Goal: Task Accomplishment & Management: Manage account settings

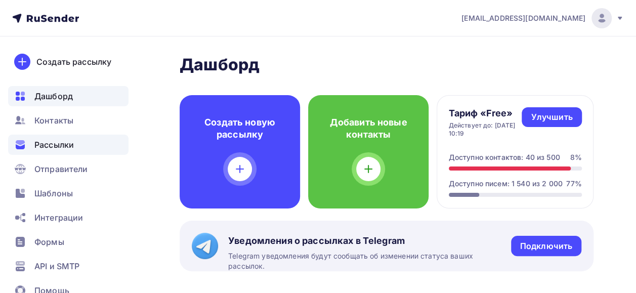
click at [85, 146] on div "Рассылки" at bounding box center [68, 145] width 120 height 20
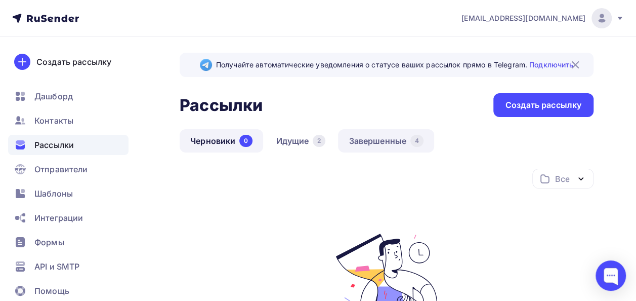
click at [369, 133] on link "Завершенные 4" at bounding box center [386, 140] width 96 height 23
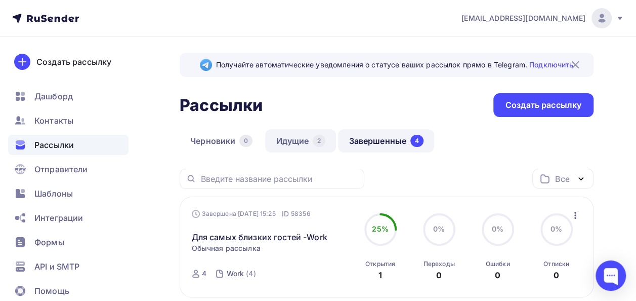
click at [299, 141] on link "Идущие 2" at bounding box center [300, 140] width 71 height 23
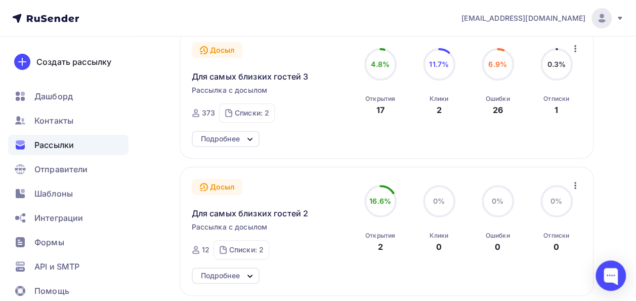
scroll to position [147, 0]
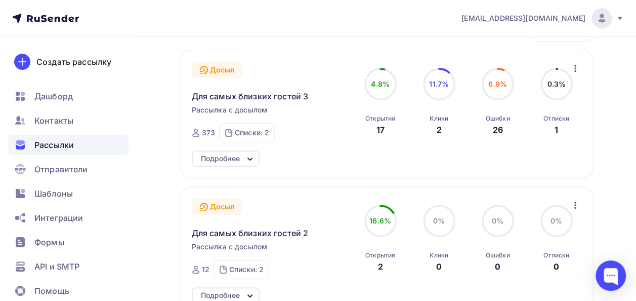
click at [243, 161] on div "Подробнее" at bounding box center [226, 158] width 68 height 16
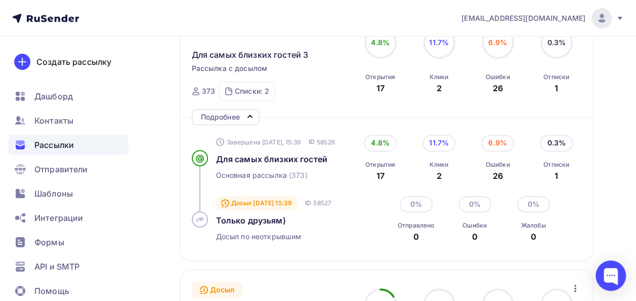
scroll to position [207, 0]
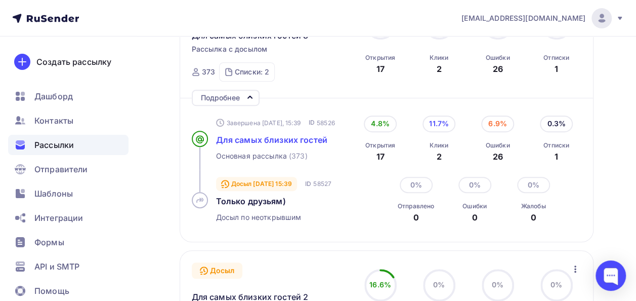
click at [239, 139] on span "Для самых близких гостей" at bounding box center [271, 140] width 111 height 10
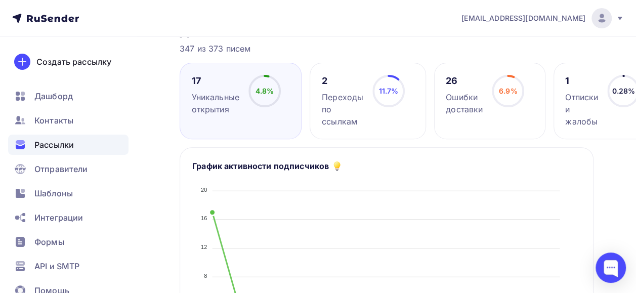
scroll to position [110, 0]
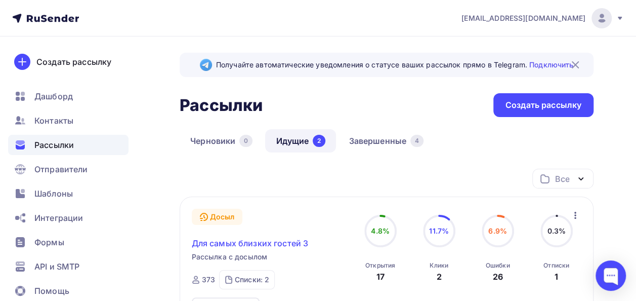
click at [250, 246] on span "Для самых близких гостей 3" at bounding box center [250, 243] width 117 height 12
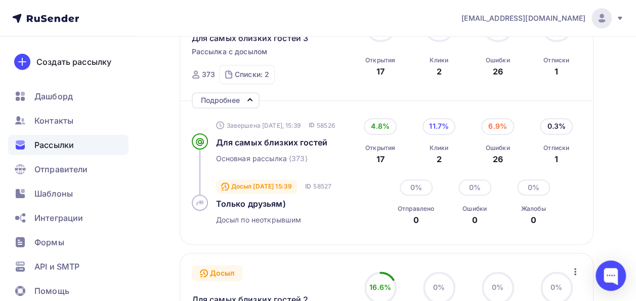
scroll to position [225, 0]
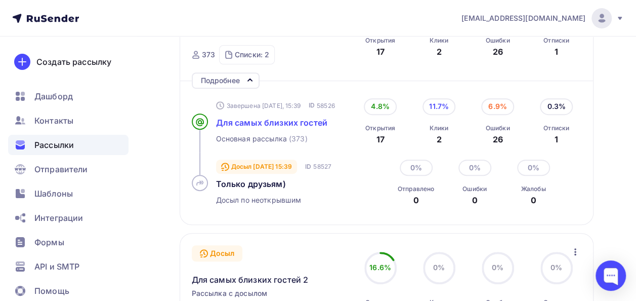
click at [287, 124] on span "Для самых близких гостей" at bounding box center [271, 122] width 111 height 10
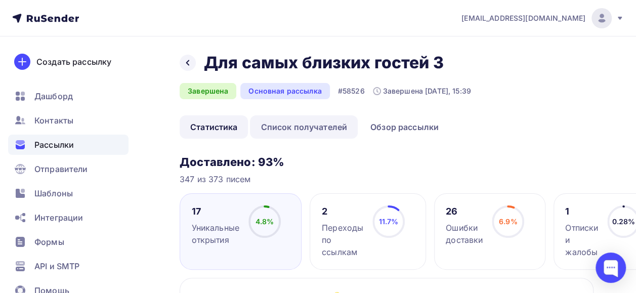
click at [339, 128] on link "Список получателей" at bounding box center [304, 126] width 108 height 23
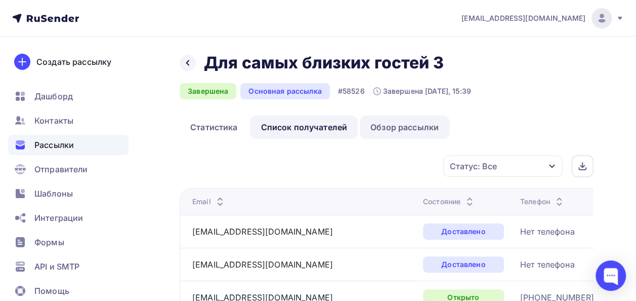
click at [391, 135] on link "Обзор рассылки" at bounding box center [405, 126] width 90 height 23
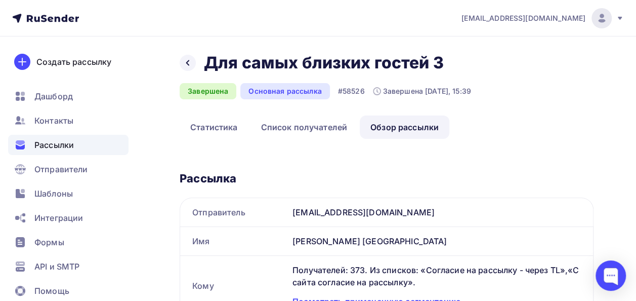
click at [391, 135] on link "Обзор рассылки" at bounding box center [405, 126] width 90 height 23
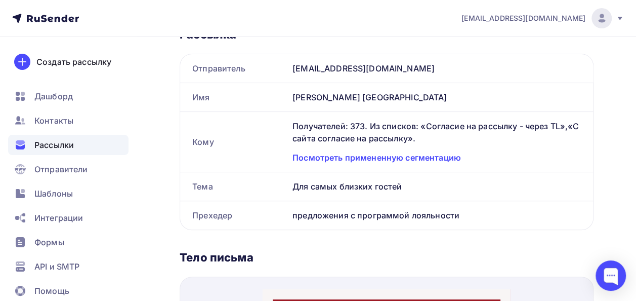
scroll to position [155, 0]
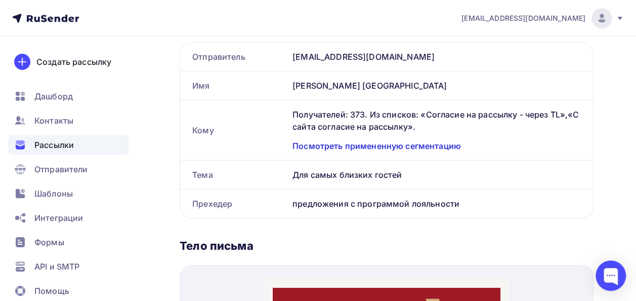
click at [429, 145] on div "Посмотреть примененную сегментацию" at bounding box center [436, 146] width 288 height 12
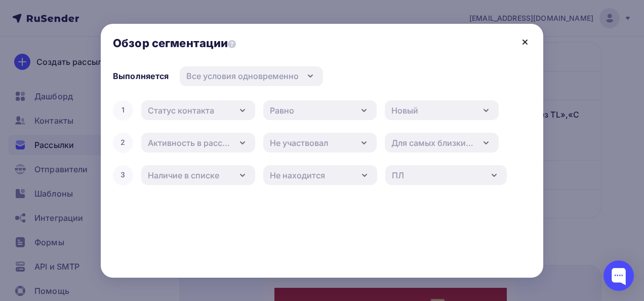
click at [521, 46] on icon at bounding box center [525, 42] width 12 height 12
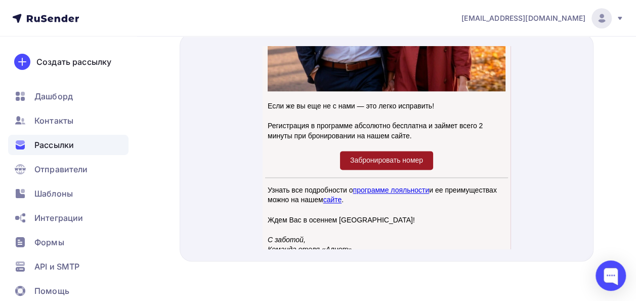
scroll to position [722, 0]
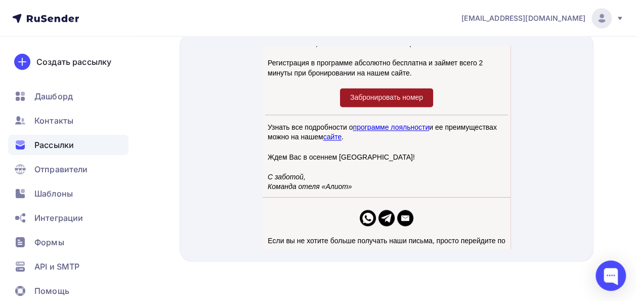
drag, startPoint x: 506, startPoint y: 72, endPoint x: 776, endPoint y: 266, distance: 332.5
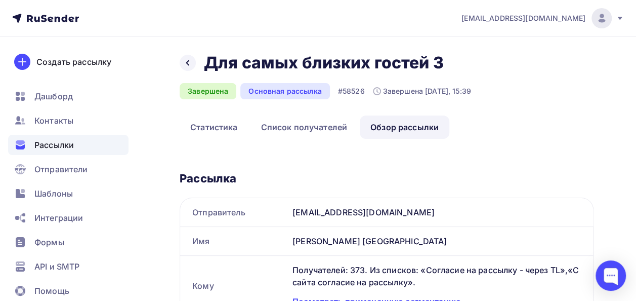
scroll to position [42, 0]
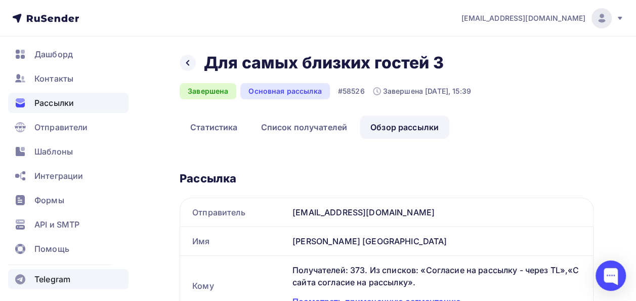
click at [47, 281] on span "Telegram" at bounding box center [52, 279] width 36 height 12
click at [616, 21] on icon at bounding box center [620, 18] width 8 height 8
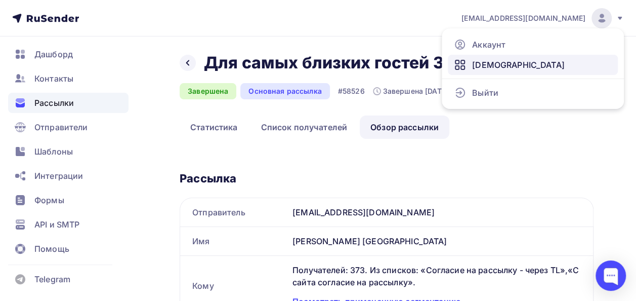
click at [480, 65] on span "[DEMOGRAPHIC_DATA]" at bounding box center [518, 65] width 93 height 12
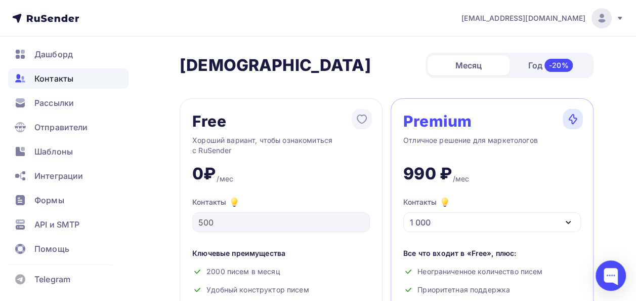
click at [60, 78] on span "Контакты" at bounding box center [53, 78] width 39 height 12
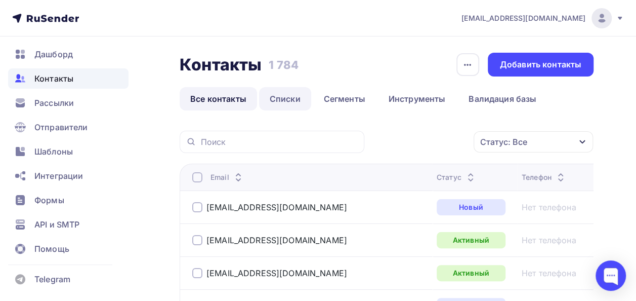
click at [289, 101] on link "Списки" at bounding box center [285, 98] width 52 height 23
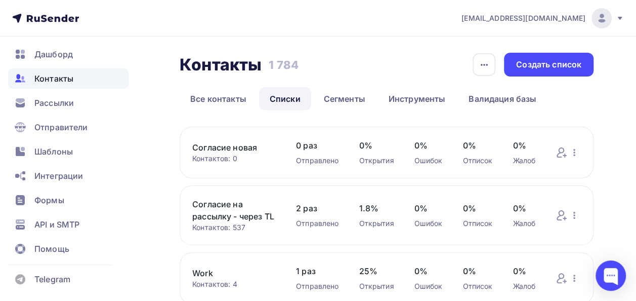
click at [214, 143] on link "Согласие новая" at bounding box center [233, 147] width 83 height 12
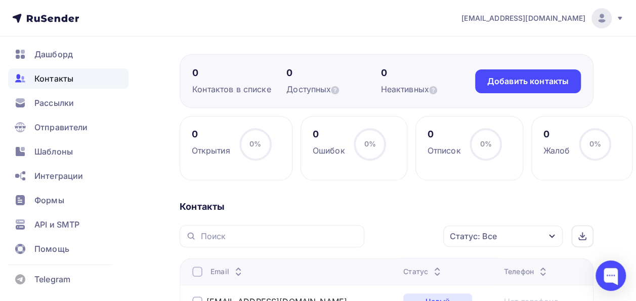
scroll to position [3, 0]
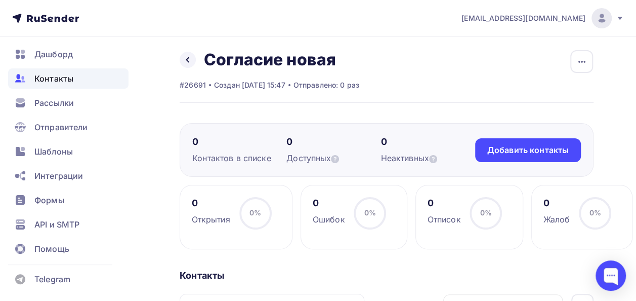
click at [620, 15] on icon at bounding box center [620, 18] width 8 height 8
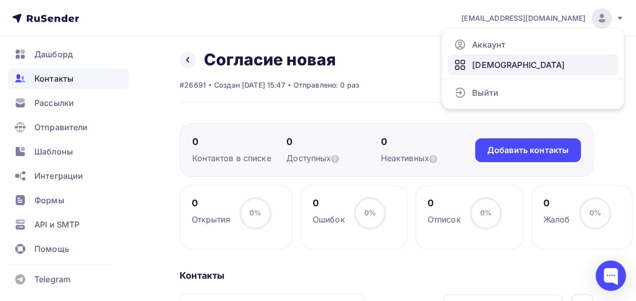
click at [506, 67] on link "[DEMOGRAPHIC_DATA]" at bounding box center [533, 65] width 170 height 20
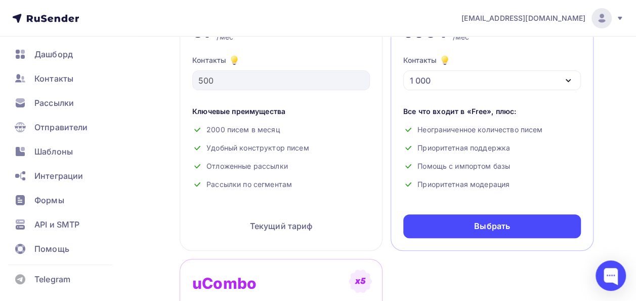
scroll to position [94, 0]
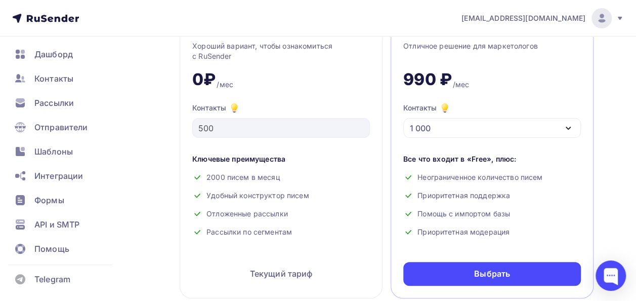
click at [527, 125] on div "1 000" at bounding box center [492, 128] width 178 height 20
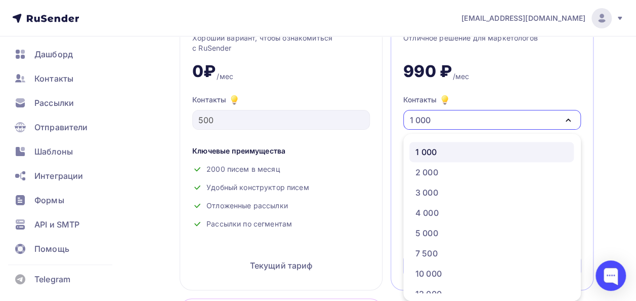
click at [586, 128] on div "Premium Отличное решение для маркетологов 990 ₽ /мес Контакты 1 000 1 000 2 000…" at bounding box center [492, 143] width 203 height 294
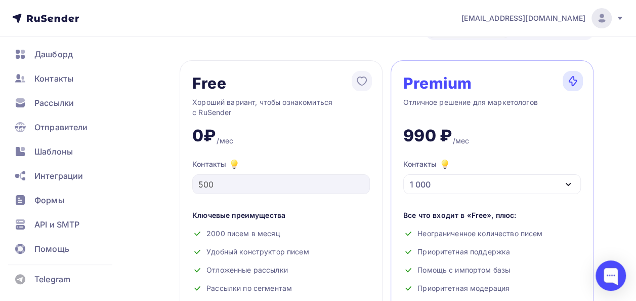
scroll to position [0, 0]
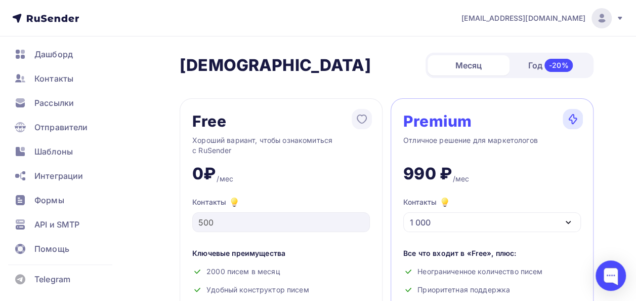
click at [562, 65] on div "-20%" at bounding box center [558, 65] width 29 height 13
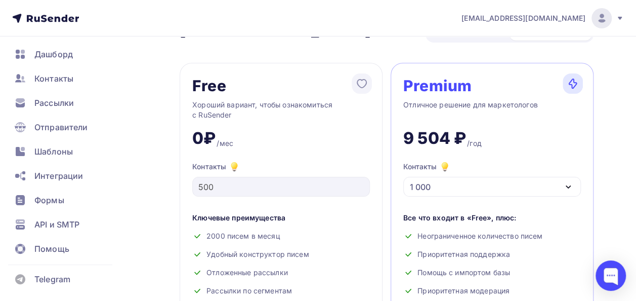
scroll to position [27, 0]
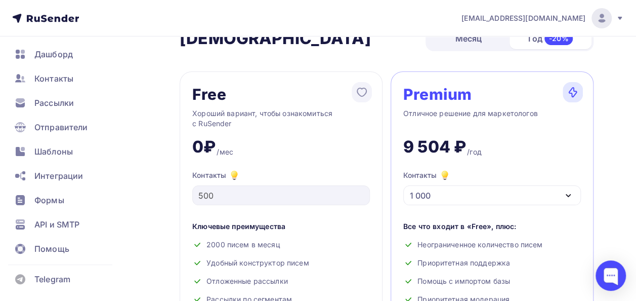
click at [481, 41] on div "Месяц" at bounding box center [469, 38] width 82 height 20
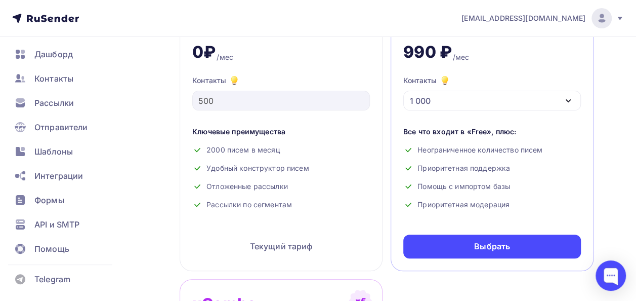
scroll to position [128, 0]
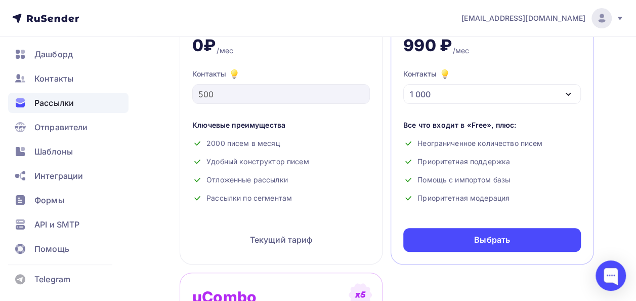
click at [53, 101] on span "Рассылки" at bounding box center [53, 103] width 39 height 12
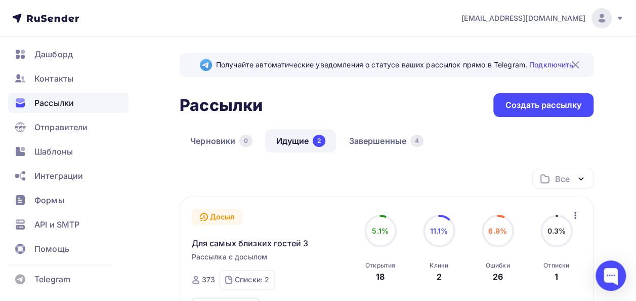
click at [576, 66] on img at bounding box center [575, 65] width 12 height 12
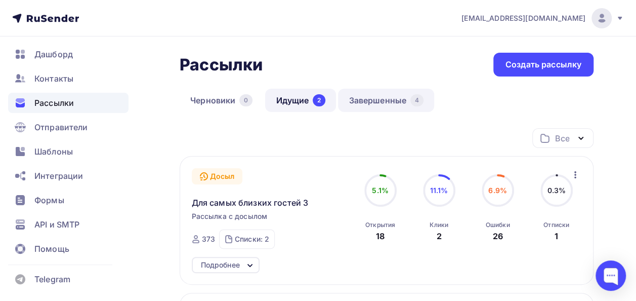
click at [370, 105] on link "Завершенные 4" at bounding box center [386, 100] width 96 height 23
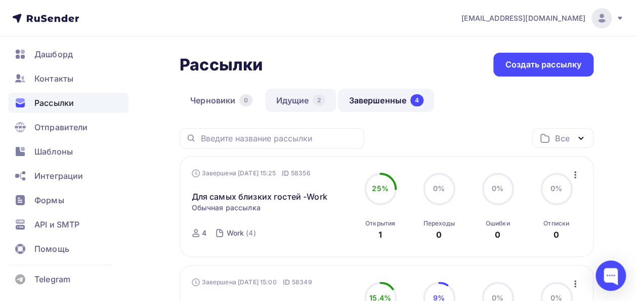
click at [295, 102] on link "Идущие 2" at bounding box center [300, 100] width 71 height 23
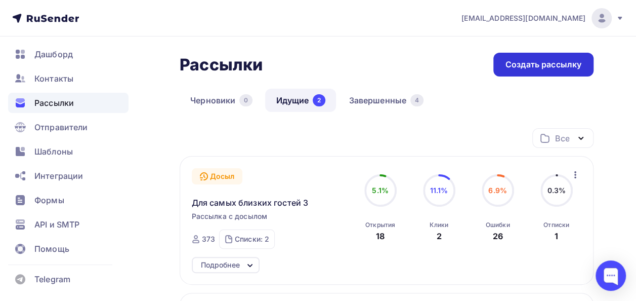
click at [508, 66] on div "Создать рассылку" at bounding box center [544, 65] width 76 height 12
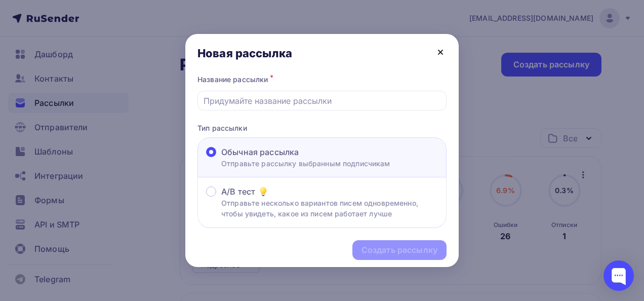
click at [440, 52] on icon at bounding box center [440, 52] width 4 height 4
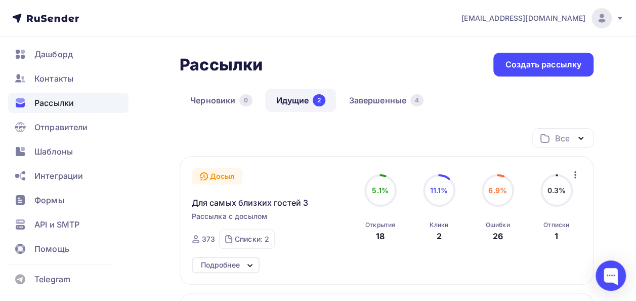
click at [576, 176] on icon "button" at bounding box center [575, 175] width 12 height 12
click at [388, 96] on link "Завершенные 4" at bounding box center [386, 100] width 96 height 23
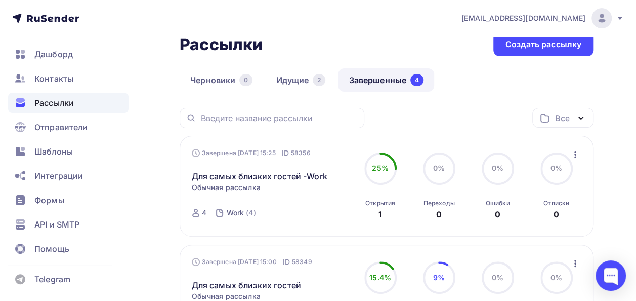
scroll to position [114, 0]
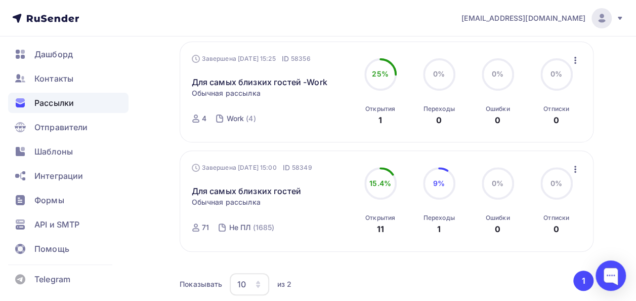
click at [577, 168] on icon "button" at bounding box center [575, 169] width 12 height 12
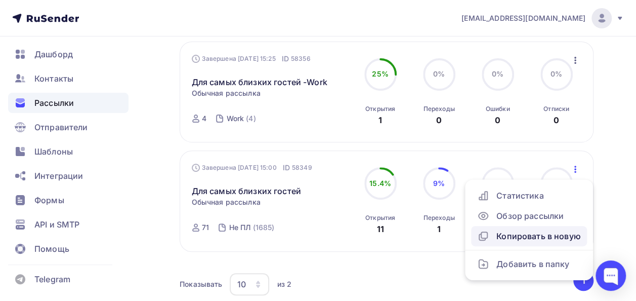
click at [522, 237] on div "Копировать в новую" at bounding box center [529, 236] width 104 height 12
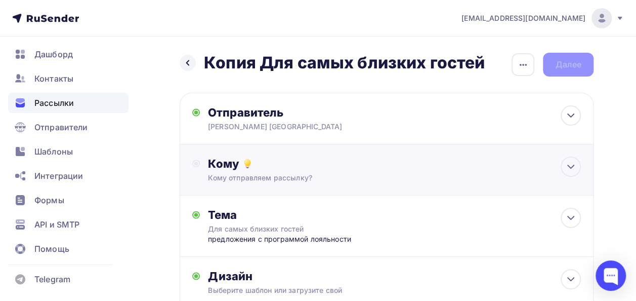
click at [262, 162] on div "Кому" at bounding box center [394, 163] width 373 height 14
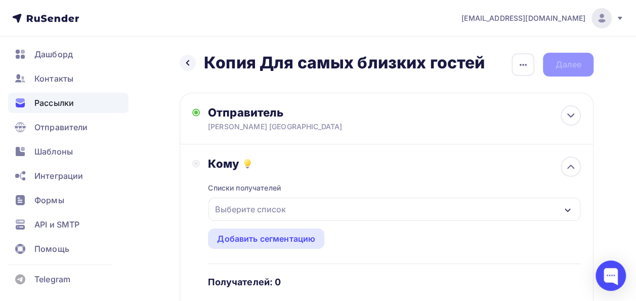
click at [282, 208] on div "Выберите список" at bounding box center [250, 209] width 79 height 18
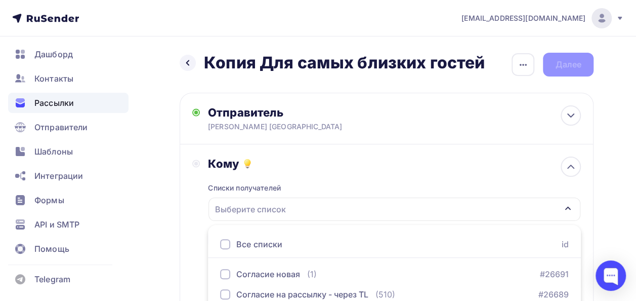
scroll to position [168, 0]
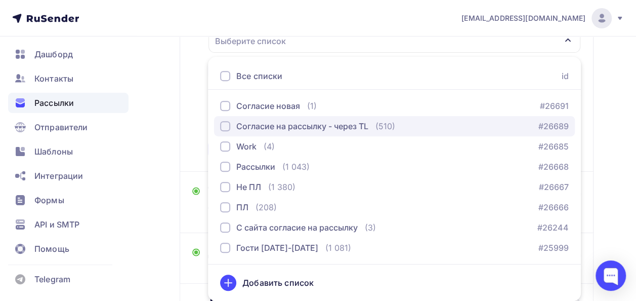
click at [269, 122] on div "Согласие на рассылку - через TL" at bounding box center [302, 126] width 132 height 12
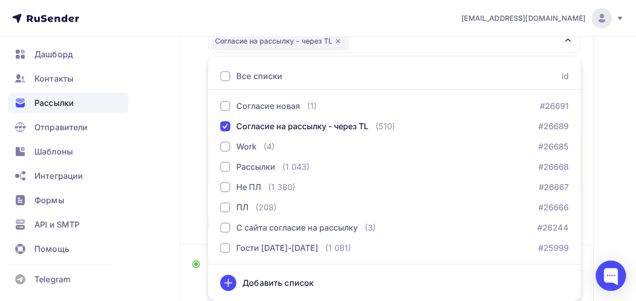
click at [587, 216] on div "Кому Списки получателей Согласие на рассылку - через TL Все списки id Согласие …" at bounding box center [387, 110] width 414 height 268
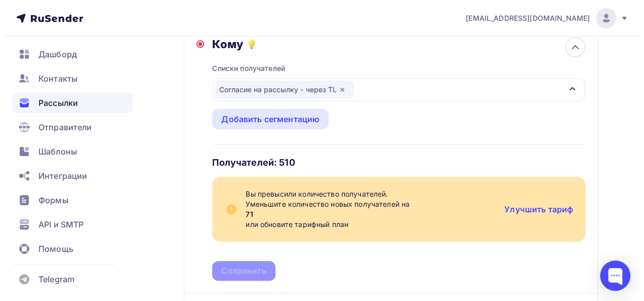
scroll to position [121, 0]
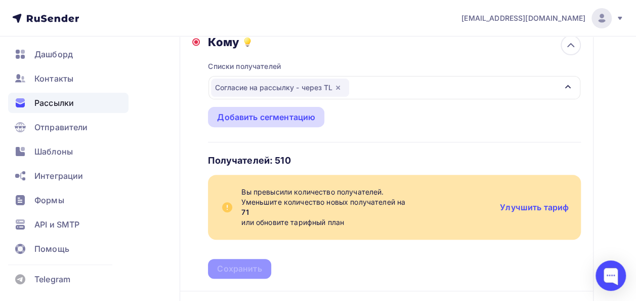
click at [263, 116] on div "Добавить сегментацию" at bounding box center [266, 117] width 98 height 12
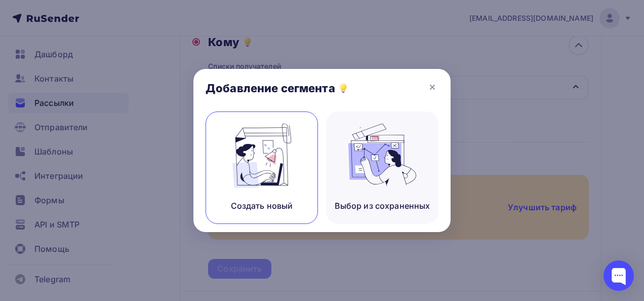
click at [277, 183] on img at bounding box center [262, 155] width 68 height 64
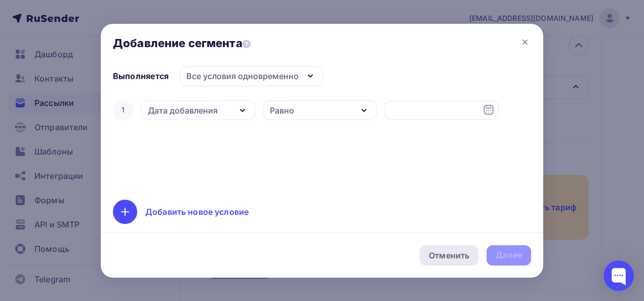
click at [427, 251] on div "Отменить" at bounding box center [448, 255] width 59 height 20
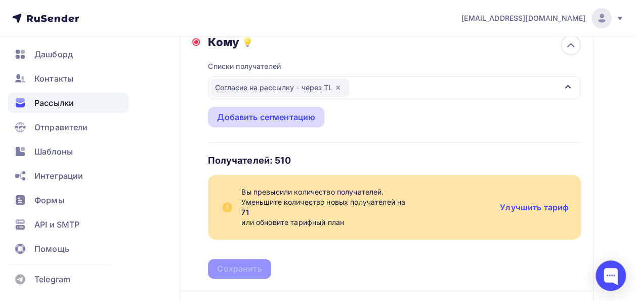
click at [291, 124] on div "Добавить сегментацию" at bounding box center [266, 117] width 116 height 20
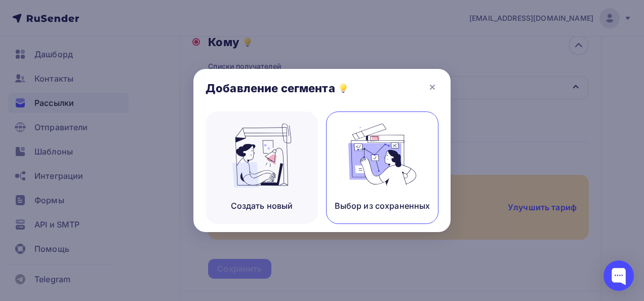
click at [375, 177] on img at bounding box center [382, 155] width 68 height 64
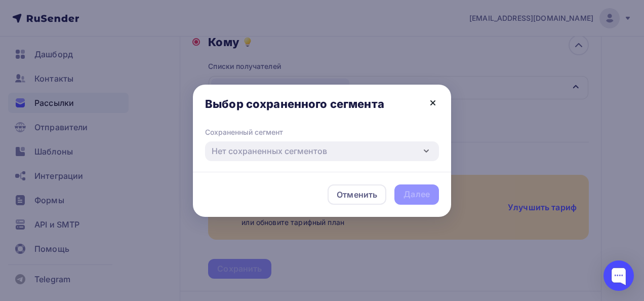
click at [437, 100] on icon at bounding box center [433, 103] width 12 height 12
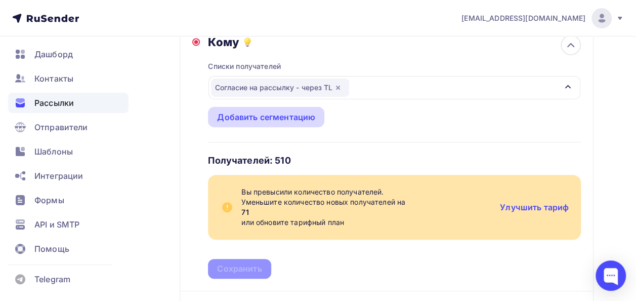
click at [252, 123] on div "Добавить сегментацию" at bounding box center [266, 117] width 98 height 12
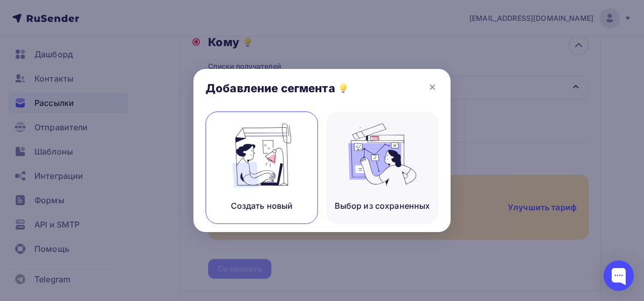
click at [259, 174] on img at bounding box center [262, 155] width 68 height 64
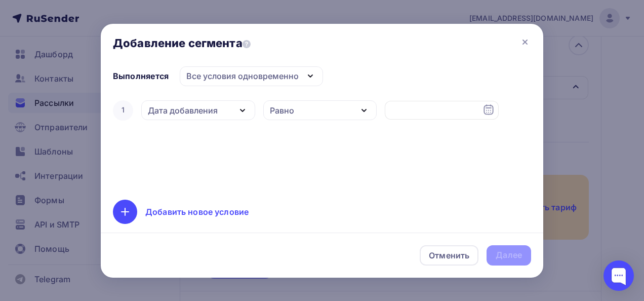
click at [243, 78] on div "Все условия одновременно" at bounding box center [242, 76] width 112 height 12
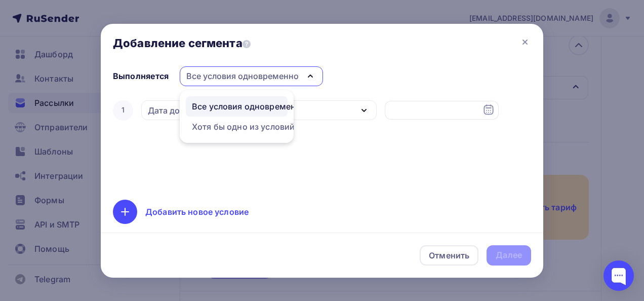
click at [243, 78] on div "Все условия одновременно" at bounding box center [242, 76] width 112 height 12
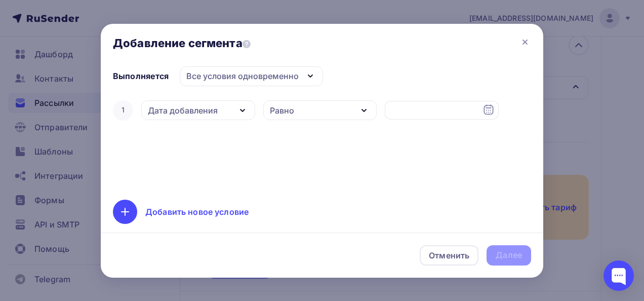
click at [240, 111] on icon "button" at bounding box center [242, 110] width 12 height 12
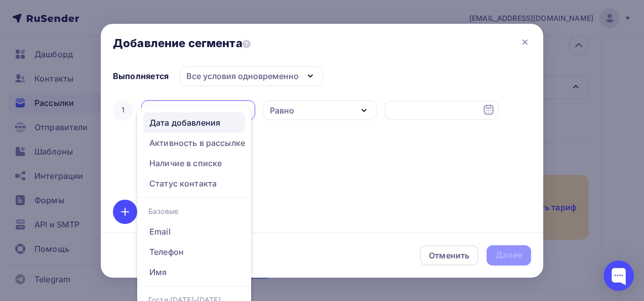
scroll to position [8, 0]
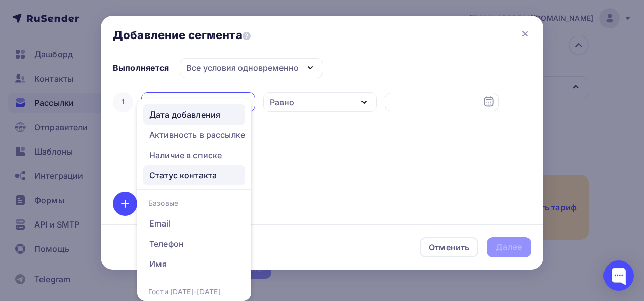
click at [224, 182] on link "Статус контакта" at bounding box center [194, 175] width 102 height 20
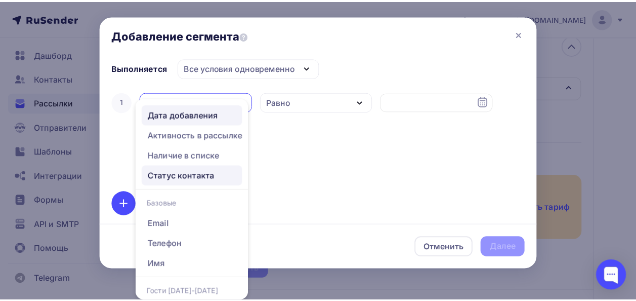
scroll to position [0, 0]
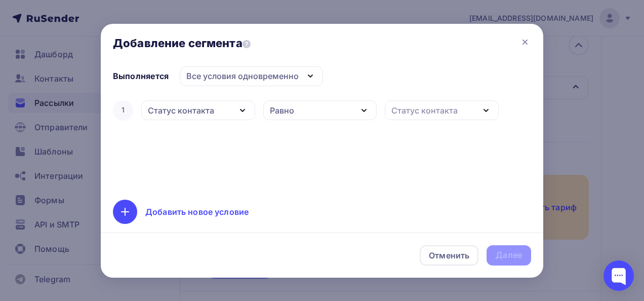
click at [409, 113] on div "Статус контакта" at bounding box center [424, 110] width 66 height 12
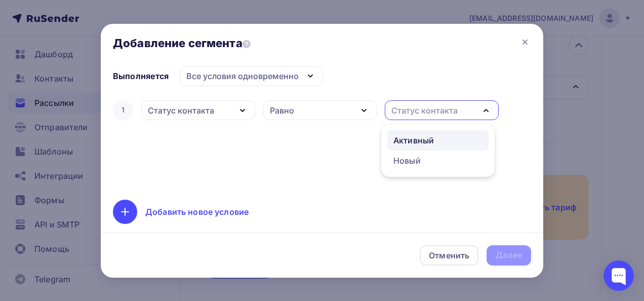
click at [407, 139] on div "Активный" at bounding box center [413, 140] width 40 height 12
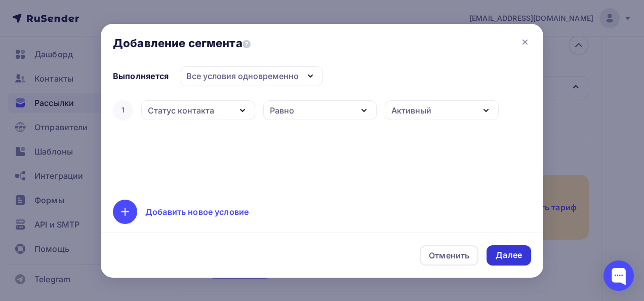
click at [501, 258] on div "Далее" at bounding box center [508, 255] width 26 height 12
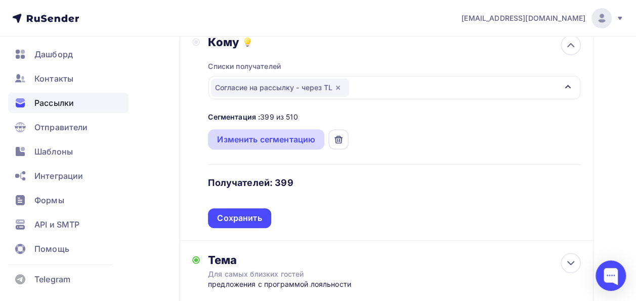
click at [302, 143] on div "Изменить сегментацию" at bounding box center [266, 139] width 98 height 12
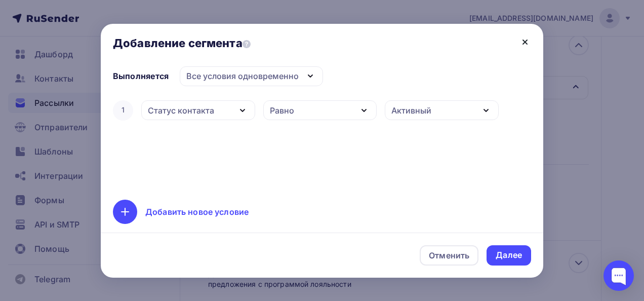
click at [527, 41] on icon at bounding box center [525, 42] width 12 height 12
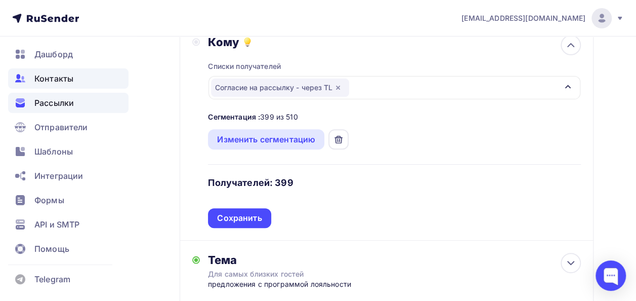
click at [66, 82] on span "Контакты" at bounding box center [53, 78] width 39 height 12
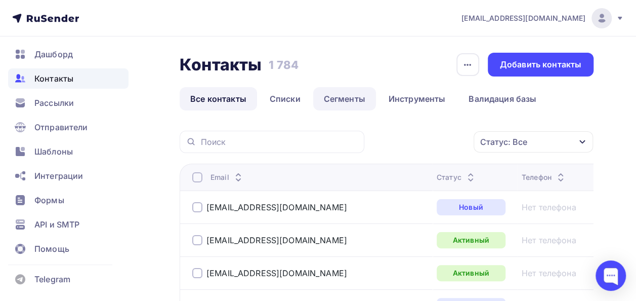
click at [341, 97] on link "Сегменты" at bounding box center [344, 98] width 63 height 23
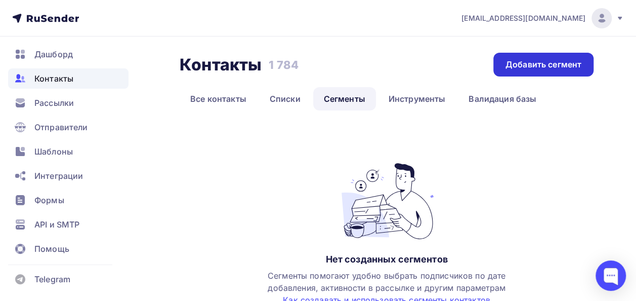
click at [537, 66] on div "Добавить сегмент" at bounding box center [544, 65] width 76 height 12
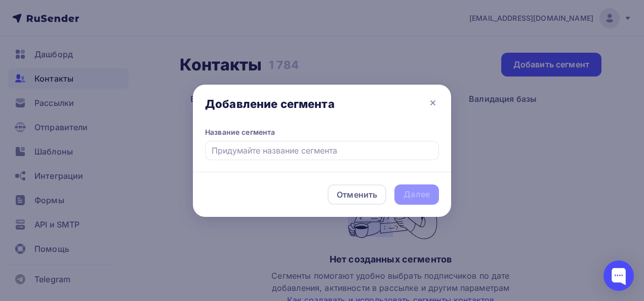
click at [312, 152] on input "text" at bounding box center [322, 150] width 234 height 19
type input "Согласие на рассылку - активный"
click at [434, 202] on div "Далее" at bounding box center [416, 194] width 45 height 20
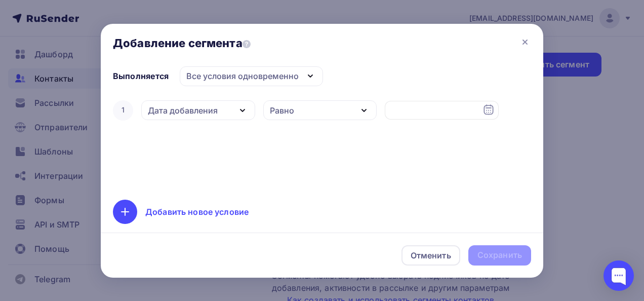
click at [241, 109] on icon "button" at bounding box center [242, 110] width 4 height 2
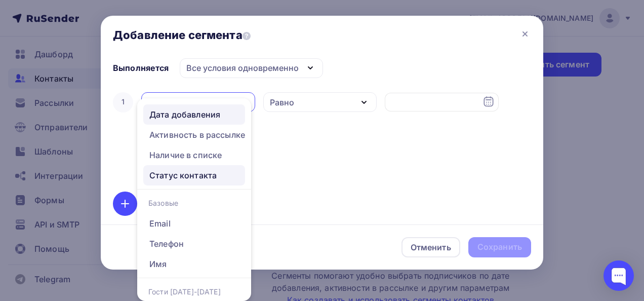
click at [199, 178] on div "Статус контакта" at bounding box center [182, 175] width 67 height 12
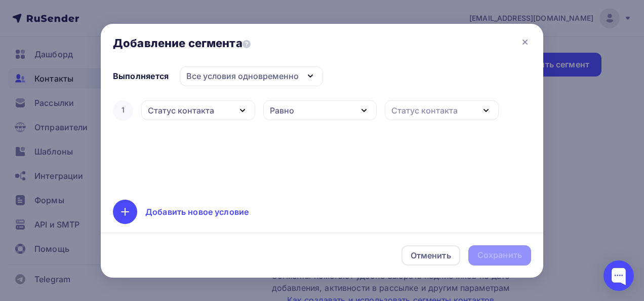
scroll to position [0, 0]
click at [330, 110] on div "Равно" at bounding box center [320, 110] width 114 height 20
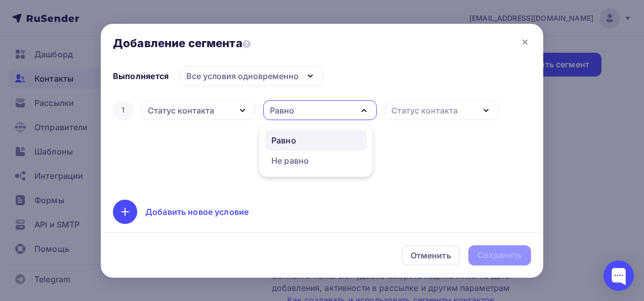
click at [330, 110] on div "Равно" at bounding box center [320, 110] width 114 height 20
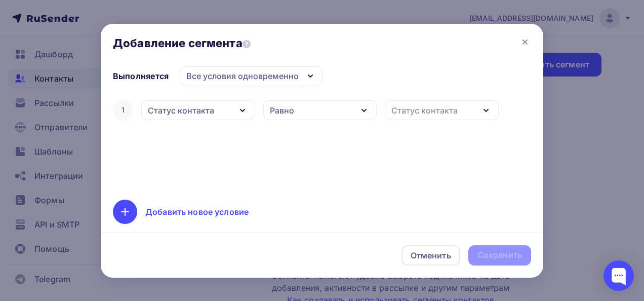
click at [396, 108] on div "Статус контакта" at bounding box center [424, 110] width 66 height 12
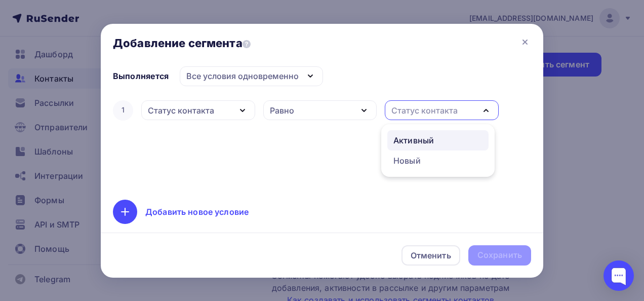
click at [396, 139] on div "Активный" at bounding box center [413, 140] width 40 height 12
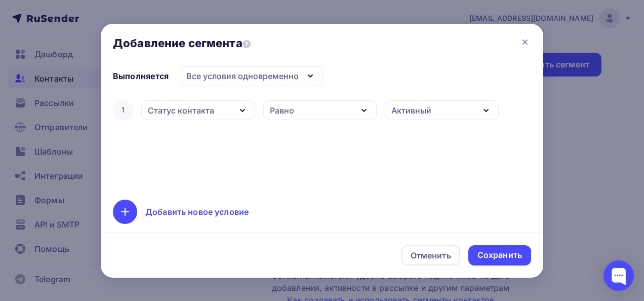
click at [196, 214] on div "Добавить новое условие" at bounding box center [196, 211] width 103 height 12
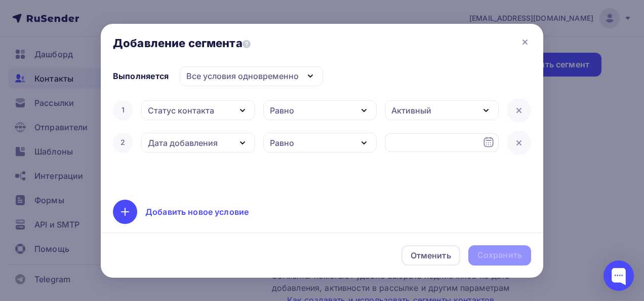
click at [236, 147] on icon "button" at bounding box center [242, 143] width 12 height 12
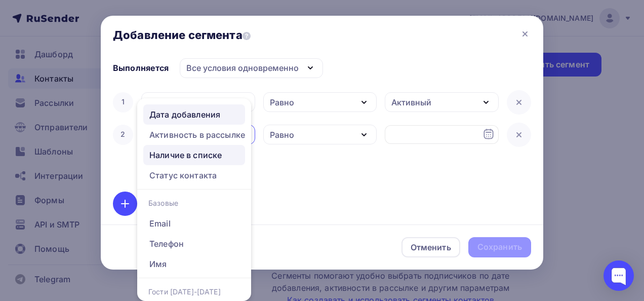
click at [207, 153] on div "Наличие в списке" at bounding box center [185, 155] width 72 height 12
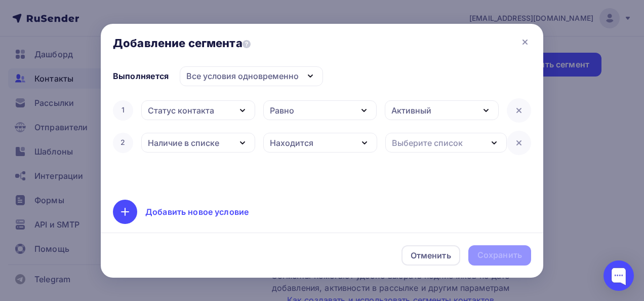
scroll to position [0, 0]
click at [323, 140] on div "Находится" at bounding box center [320, 143] width 114 height 20
click at [410, 144] on div "Выберите список" at bounding box center [427, 143] width 71 height 12
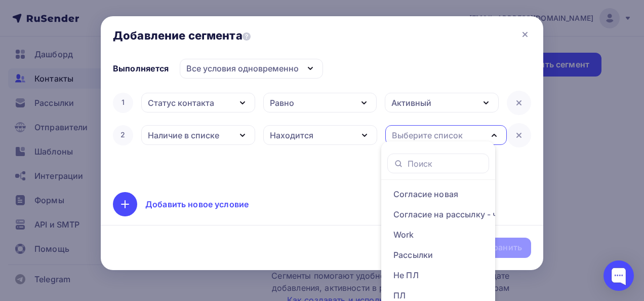
scroll to position [8, 0]
click at [414, 216] on div "Согласие на рассылку - через TL" at bounding box center [460, 214] width 134 height 12
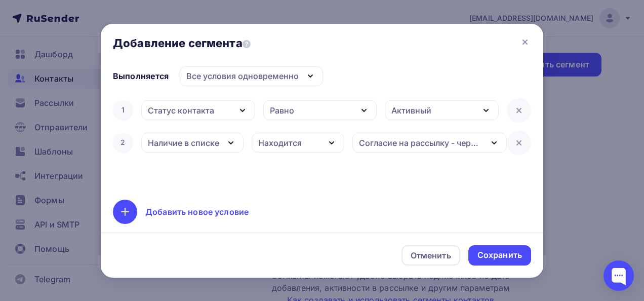
click at [493, 146] on icon "button" at bounding box center [494, 143] width 12 height 12
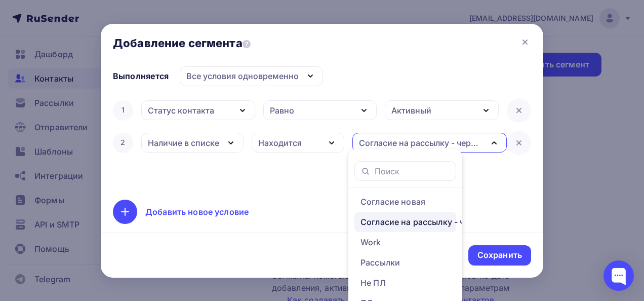
scroll to position [8, 0]
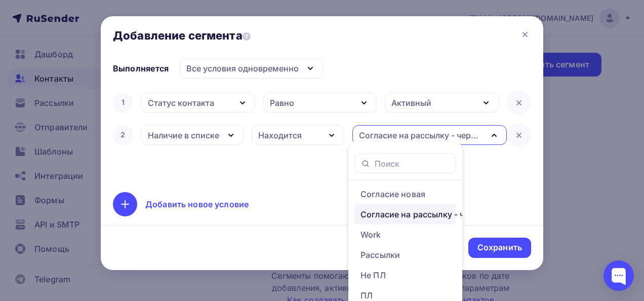
click at [295, 174] on div "1 Статус контакта Дата добавления Активность в рассылке Наличие в списке Статус…" at bounding box center [322, 135] width 418 height 89
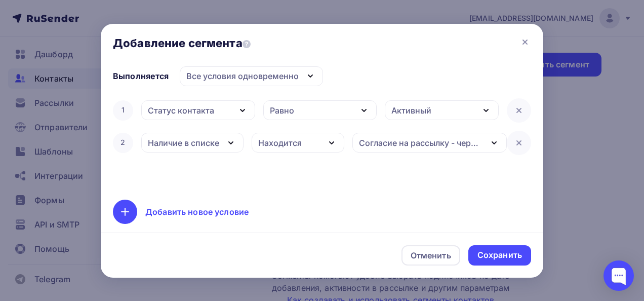
click at [193, 212] on div "Добавить новое условие" at bounding box center [196, 211] width 103 height 12
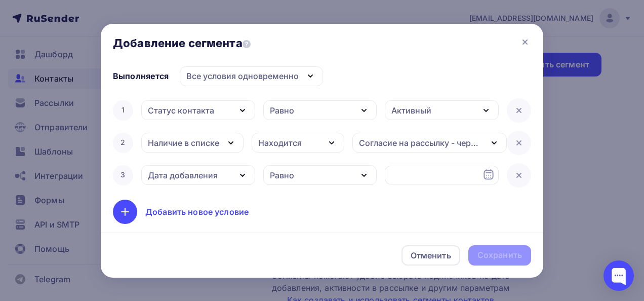
click at [218, 177] on div "Дата добавления" at bounding box center [198, 175] width 114 height 20
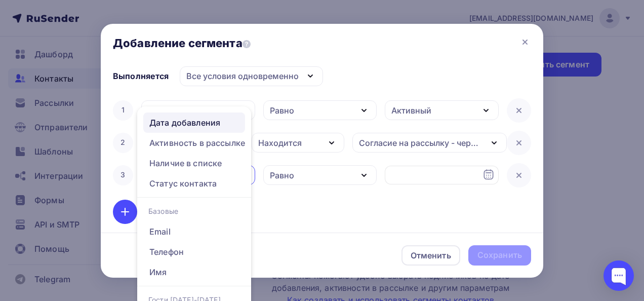
scroll to position [8, 0]
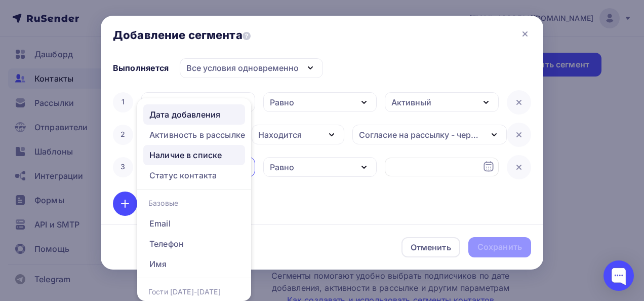
click at [212, 156] on div "Наличие в списке" at bounding box center [185, 155] width 72 height 12
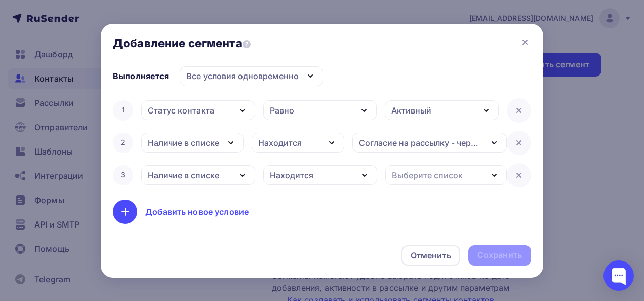
click at [413, 177] on div "Выберите список" at bounding box center [427, 175] width 71 height 12
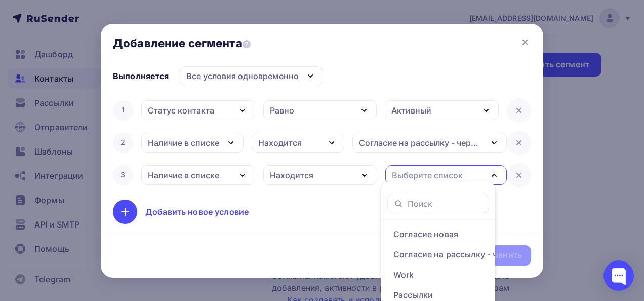
scroll to position [8, 0]
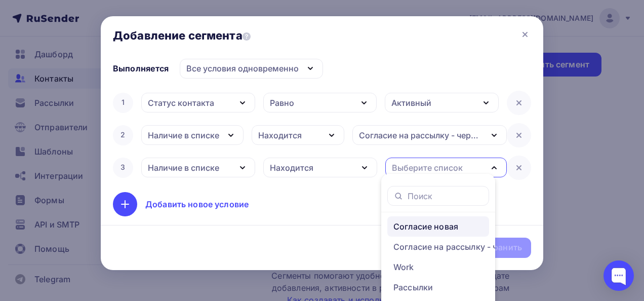
click at [437, 231] on div "Согласие новая" at bounding box center [425, 226] width 65 height 12
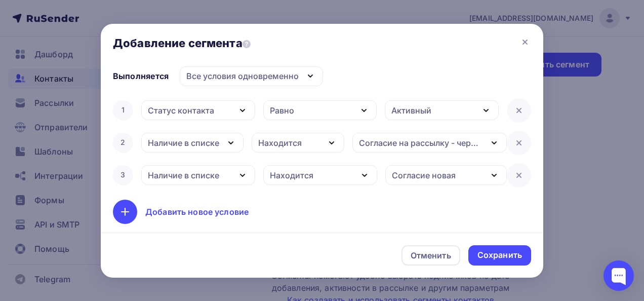
scroll to position [0, 0]
click at [167, 212] on div "Добавить новое условие" at bounding box center [196, 211] width 103 height 12
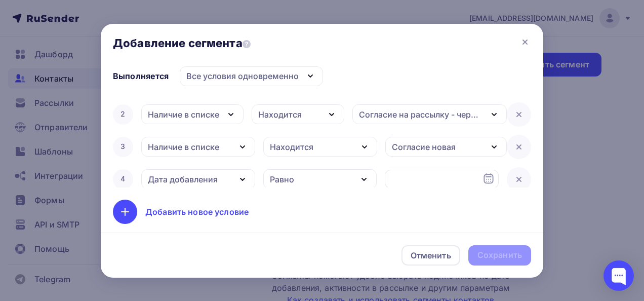
scroll to position [32, 0]
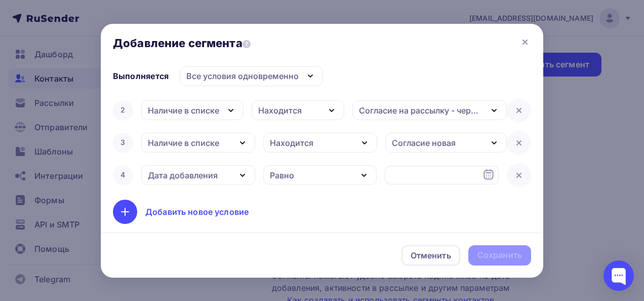
click at [233, 178] on div "Дата добавления" at bounding box center [198, 175] width 114 height 20
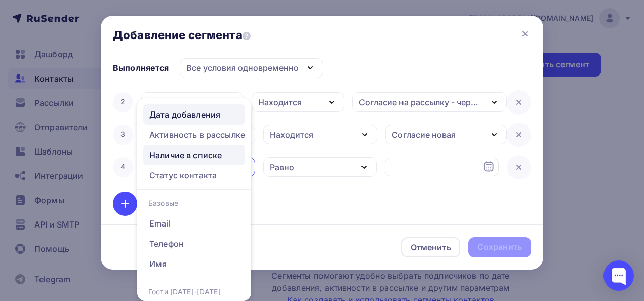
click at [203, 158] on div "Наличие в списке" at bounding box center [185, 155] width 72 height 12
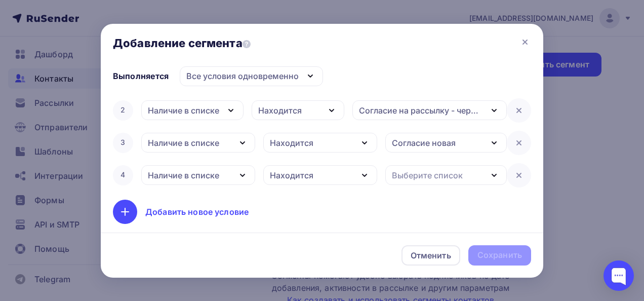
click at [414, 171] on div "Выберите список" at bounding box center [427, 175] width 71 height 12
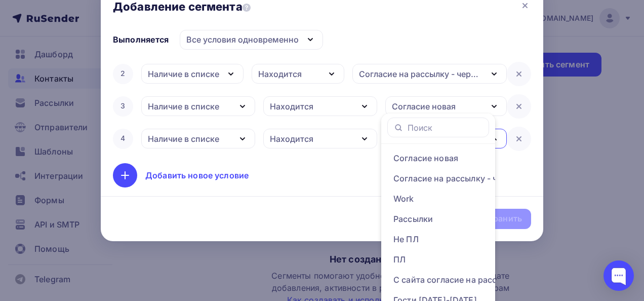
scroll to position [40, 0]
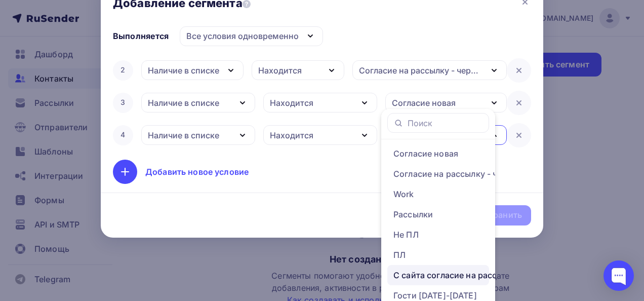
click at [466, 269] on div "С сайта согласие на рассылку" at bounding box center [454, 275] width 123 height 12
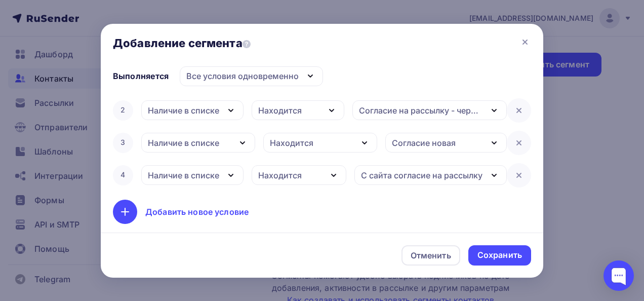
scroll to position [0, 0]
click at [497, 258] on div "Сохранить" at bounding box center [499, 255] width 45 height 12
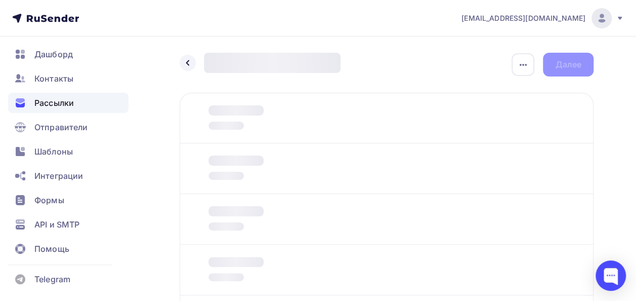
scroll to position [110, 0]
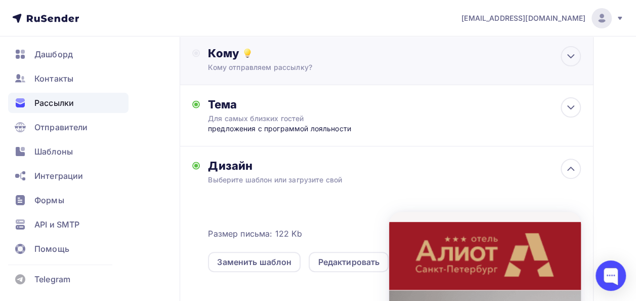
click at [298, 69] on div "Кому отправляем рассылку?" at bounding box center [375, 67] width 335 height 10
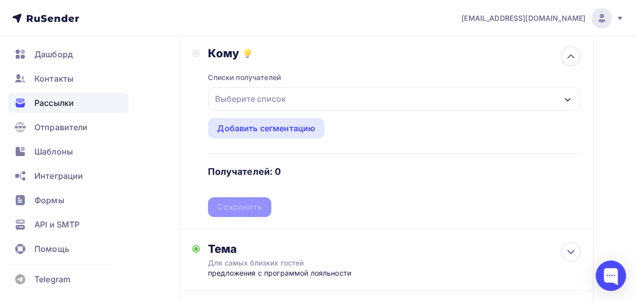
click at [296, 94] on div "Выберите список" at bounding box center [394, 98] width 372 height 23
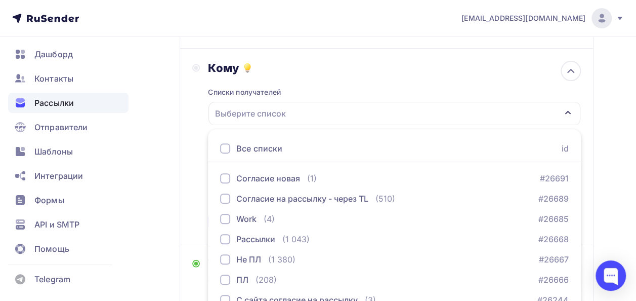
scroll to position [95, 0]
click at [515, 88] on div "Списки получателей Выберите список Все списки id Согласие новая (1) #26691 Согл…" at bounding box center [394, 154] width 373 height 156
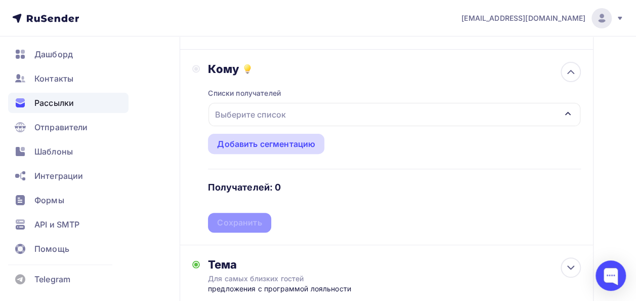
click at [293, 143] on div "Добавить сегментацию" at bounding box center [266, 144] width 98 height 12
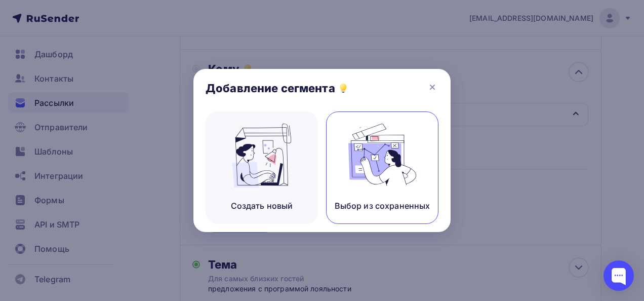
click at [387, 176] on img at bounding box center [382, 155] width 68 height 64
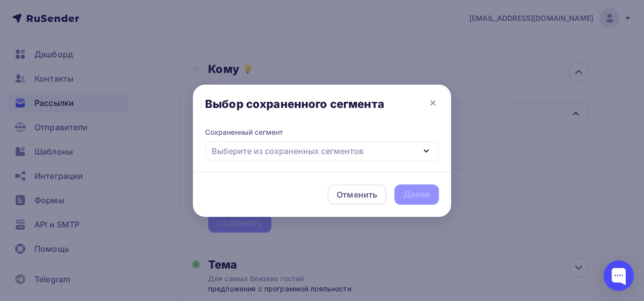
click at [328, 150] on div "Выберите из сохраненных сегментов" at bounding box center [288, 151] width 152 height 12
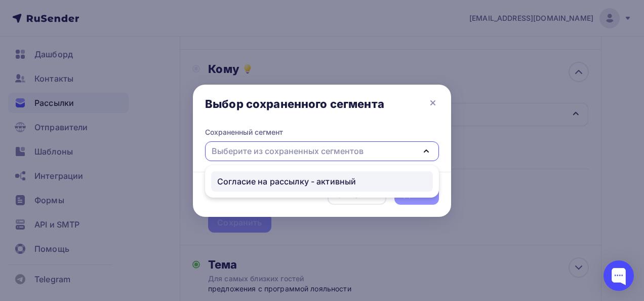
click at [295, 184] on div "Согласие на рассылку - активный" at bounding box center [286, 181] width 139 height 12
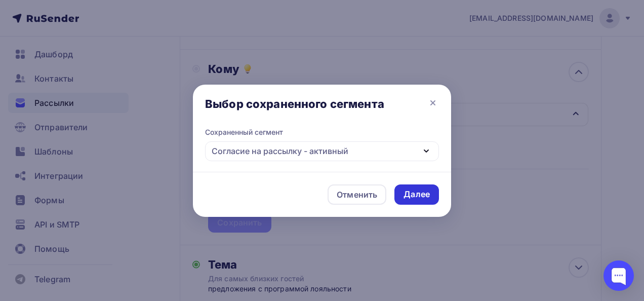
click at [423, 199] on div "Далее" at bounding box center [416, 194] width 45 height 20
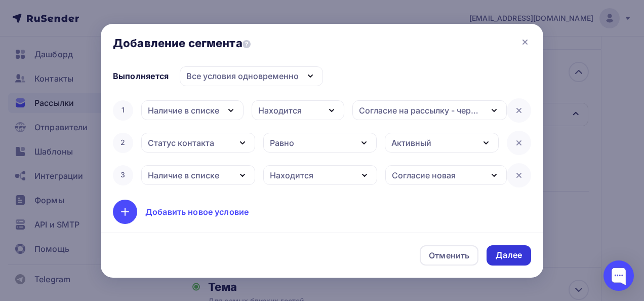
click at [505, 257] on div "Далее" at bounding box center [508, 255] width 26 height 12
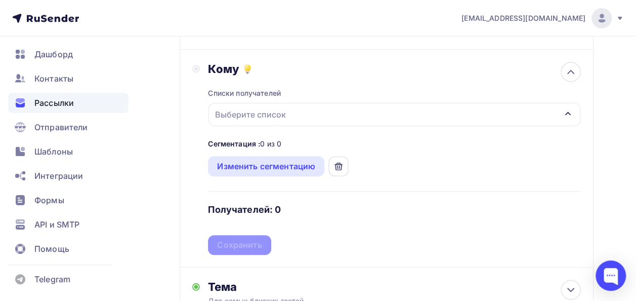
click at [341, 108] on div "Выберите список" at bounding box center [394, 114] width 372 height 23
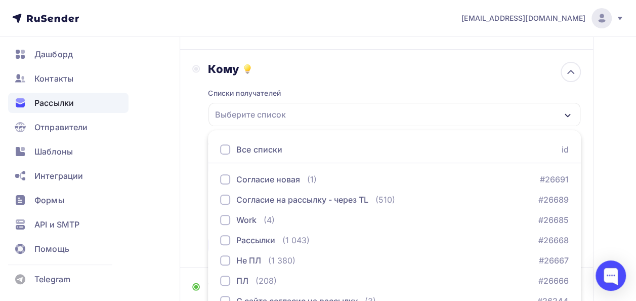
scroll to position [168, 0]
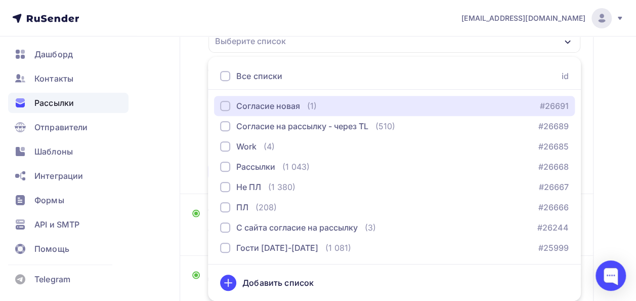
click at [341, 108] on div "Согласие новая (1) #26691" at bounding box center [394, 106] width 349 height 12
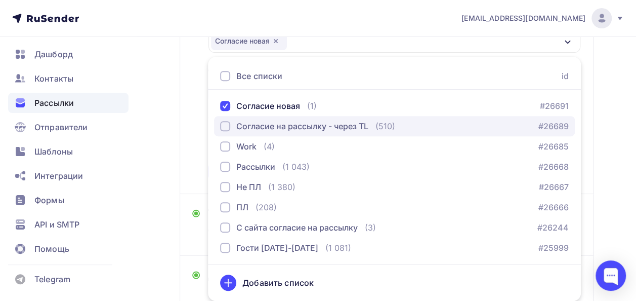
click at [268, 123] on div "Согласие на рассылку - через TL" at bounding box center [302, 126] width 132 height 12
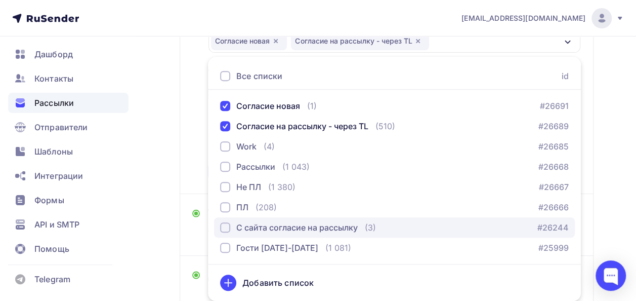
click at [225, 228] on div "button" at bounding box center [225, 227] width 10 height 10
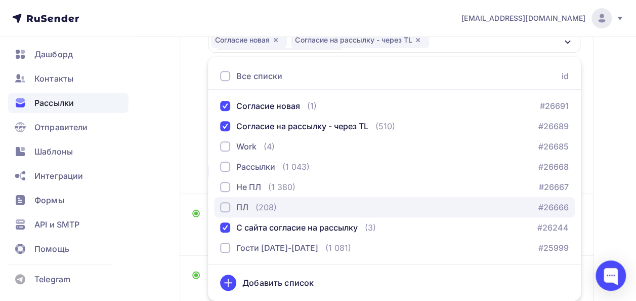
click at [344, 208] on div "ПЛ (208) #26666" at bounding box center [394, 207] width 349 height 12
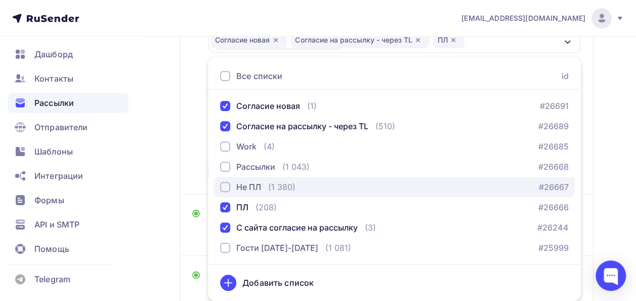
click at [323, 190] on div "Не ПЛ (1 380) #26667" at bounding box center [394, 187] width 349 height 12
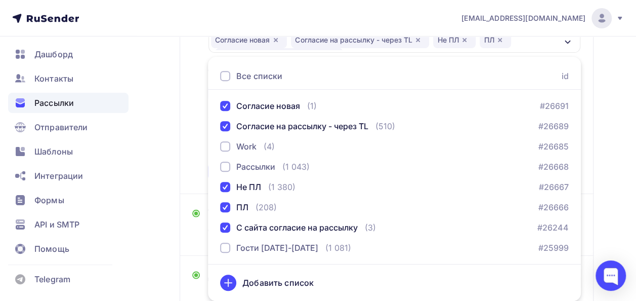
click at [603, 193] on div "Назад Копия Для самых близких гостей Копия Для самых близких гостей Закончить п…" at bounding box center [318, 231] width 636 height 727
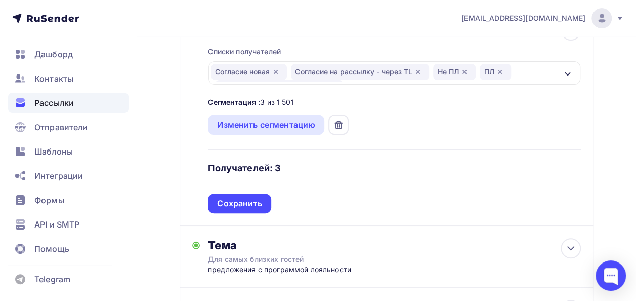
scroll to position [128, 0]
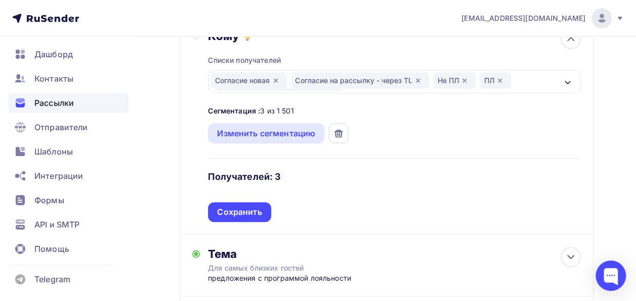
click at [278, 81] on icon "button" at bounding box center [276, 80] width 8 height 8
click at [340, 83] on icon "button" at bounding box center [338, 80] width 8 height 8
click at [409, 84] on icon "button" at bounding box center [410, 81] width 8 height 8
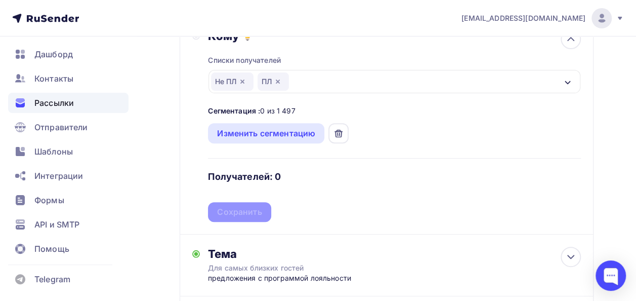
click at [277, 82] on icon "button" at bounding box center [278, 81] width 8 height 8
click at [243, 83] on icon "button" at bounding box center [242, 81] width 8 height 8
click at [247, 134] on div "Изменить сегментацию" at bounding box center [266, 133] width 98 height 12
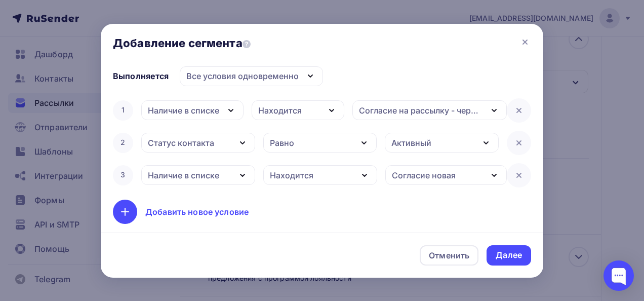
click at [245, 75] on div "Все условия одновременно" at bounding box center [242, 76] width 112 height 12
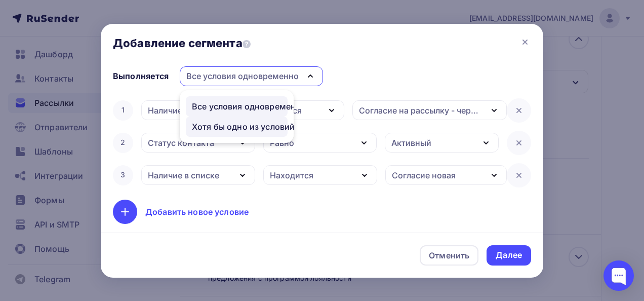
click at [222, 122] on div "Хотя бы одно из условий" at bounding box center [243, 126] width 103 height 12
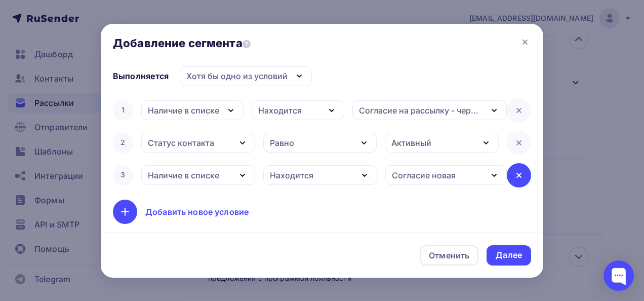
click at [513, 173] on icon at bounding box center [519, 175] width 12 height 12
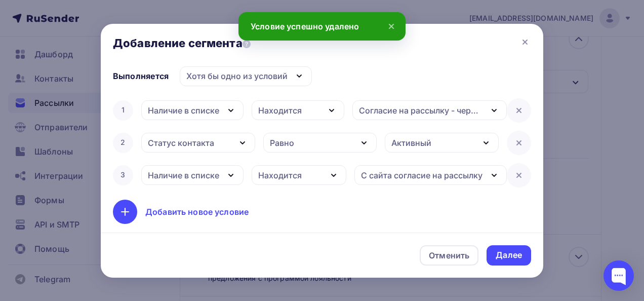
click at [510, 173] on div at bounding box center [519, 175] width 24 height 24
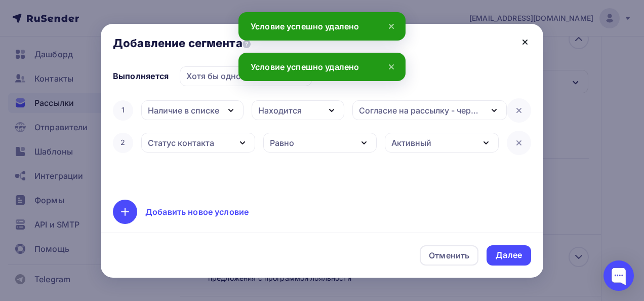
click at [525, 43] on icon at bounding box center [525, 42] width 12 height 12
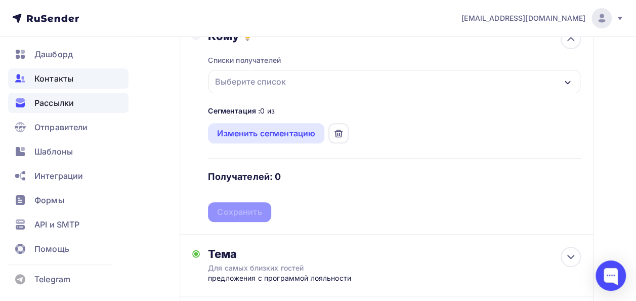
click at [69, 75] on span "Контакты" at bounding box center [53, 78] width 39 height 12
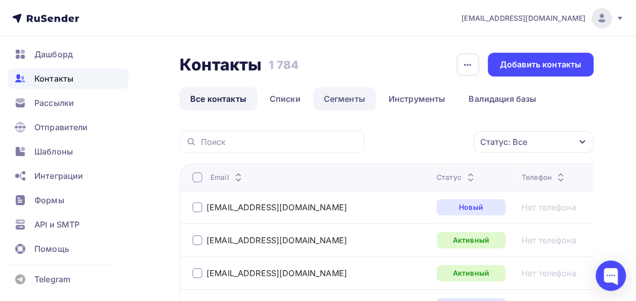
click at [335, 98] on link "Сегменты" at bounding box center [344, 98] width 63 height 23
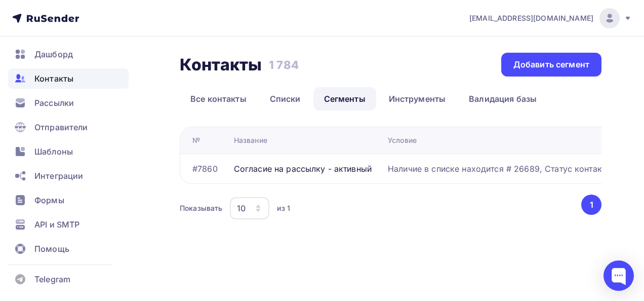
click at [334, 170] on div "Согласие на рассылку - активный" at bounding box center [303, 168] width 138 height 12
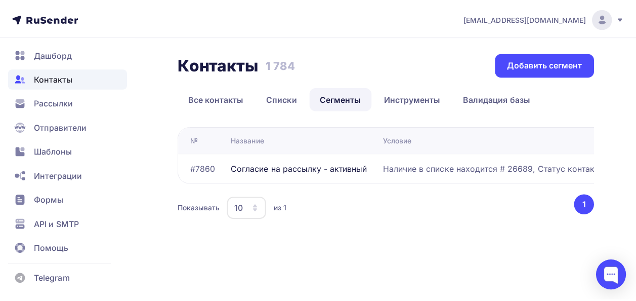
scroll to position [0, 80]
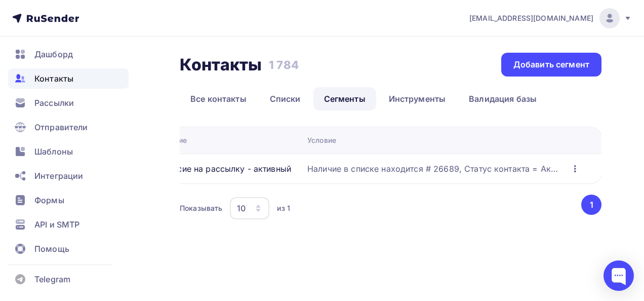
click at [574, 167] on icon "button" at bounding box center [575, 168] width 2 height 7
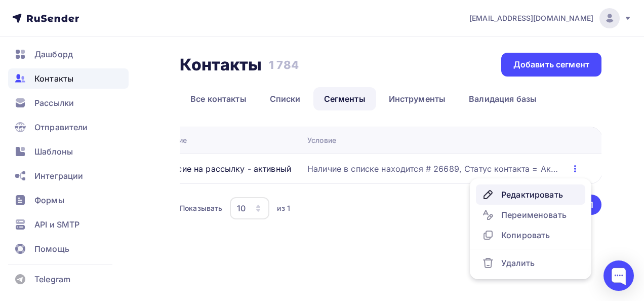
click at [544, 195] on div "Редактировать" at bounding box center [530, 194] width 97 height 12
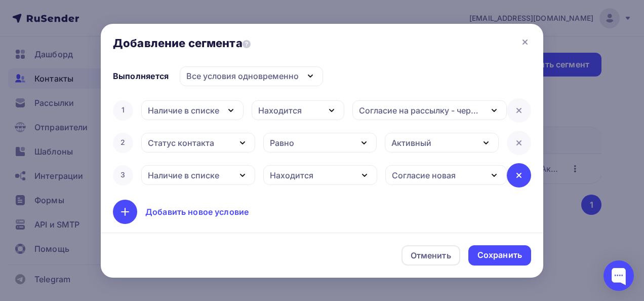
click at [517, 173] on div at bounding box center [519, 175] width 24 height 24
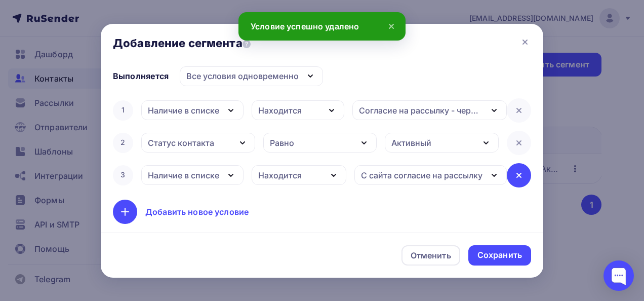
click at [513, 175] on icon at bounding box center [519, 175] width 12 height 12
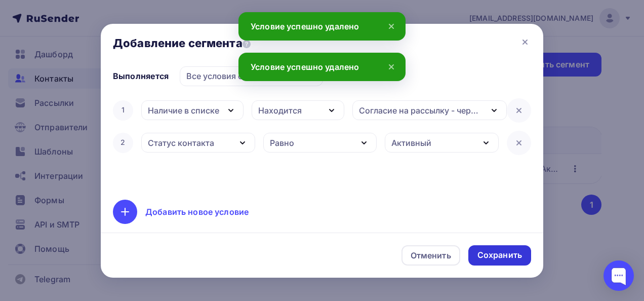
click at [491, 261] on div "Сохранить" at bounding box center [499, 255] width 63 height 20
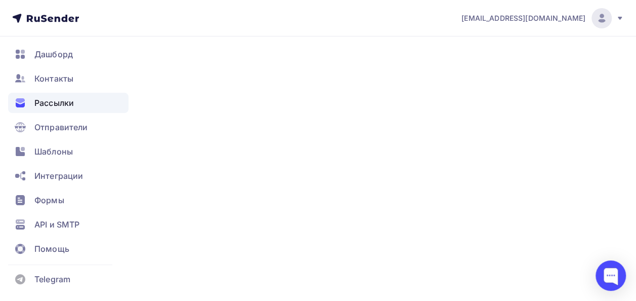
scroll to position [110, 0]
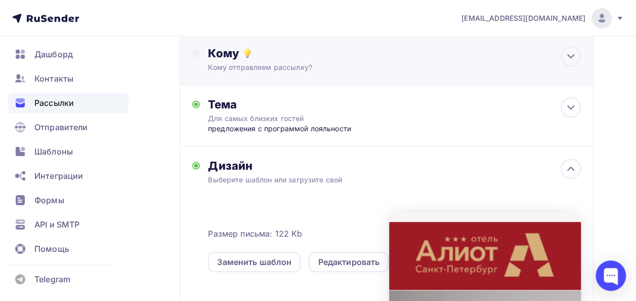
click at [258, 76] on div "Кому Кому отправляем рассылку? Списки получателей Выберите список Все списки id…" at bounding box center [387, 59] width 414 height 51
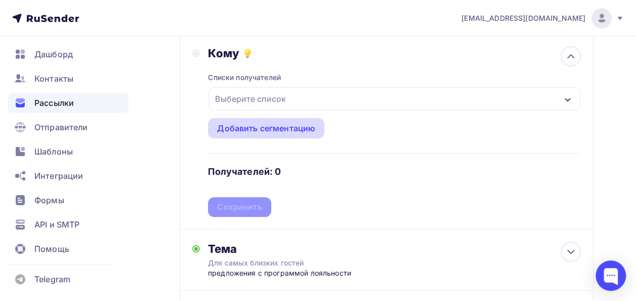
click at [274, 128] on div "Добавить сегментацию" at bounding box center [266, 128] width 98 height 12
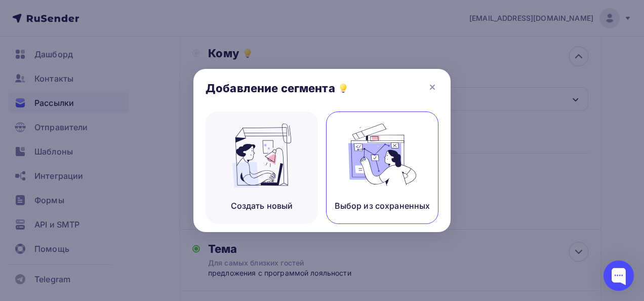
click at [362, 160] on img at bounding box center [382, 155] width 68 height 64
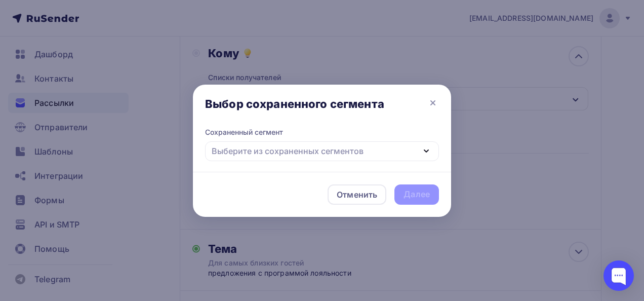
click at [324, 158] on div "Выберите из сохраненных сегментов" at bounding box center [322, 151] width 234 height 20
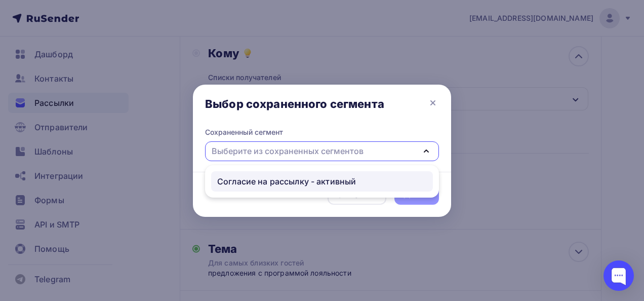
click at [296, 183] on div "Согласие на рассылку - активный" at bounding box center [286, 181] width 139 height 12
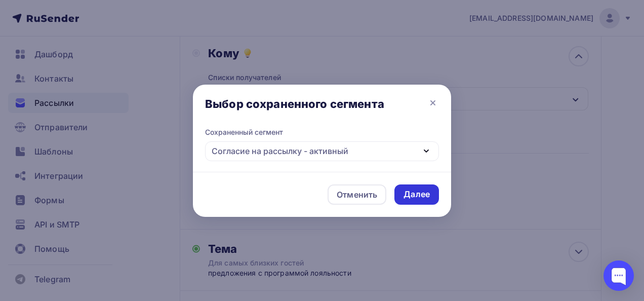
click at [409, 197] on div "Далее" at bounding box center [416, 194] width 26 height 12
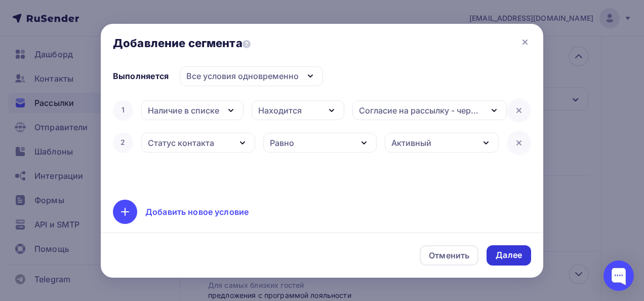
click at [499, 255] on div "Далее" at bounding box center [508, 255] width 26 height 12
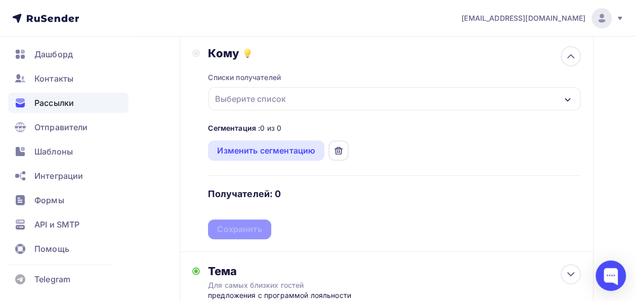
click at [258, 88] on div "Выберите список" at bounding box center [394, 98] width 372 height 23
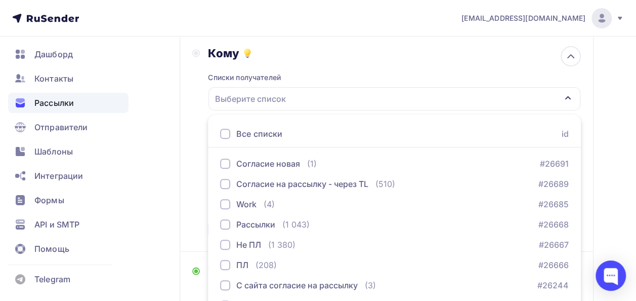
scroll to position [168, 0]
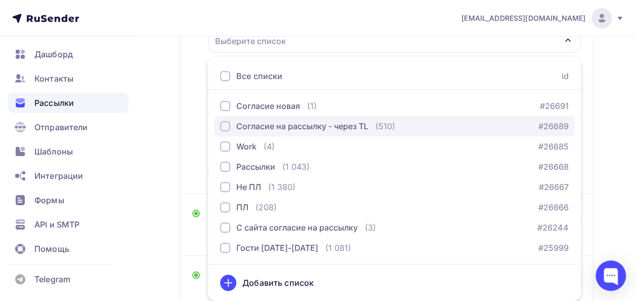
click at [239, 118] on button "Согласие на рассылку - через TL (510) #26689" at bounding box center [394, 126] width 361 height 20
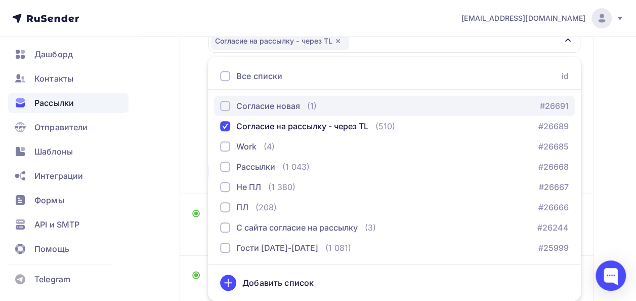
click at [229, 106] on div "button" at bounding box center [225, 106] width 10 height 10
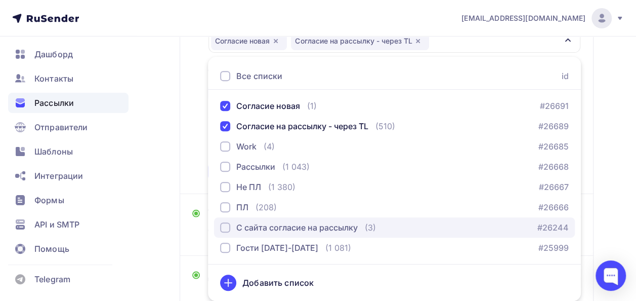
click at [229, 225] on div "button" at bounding box center [225, 227] width 10 height 10
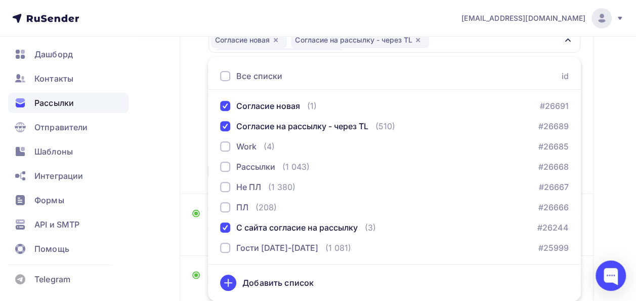
click at [185, 157] on div "Кому Списки получателей Согласие новая Согласие на рассылку - через TL С сайта …" at bounding box center [387, 85] width 414 height 218
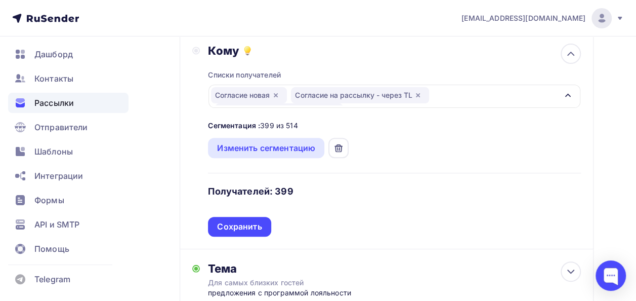
scroll to position [107, 0]
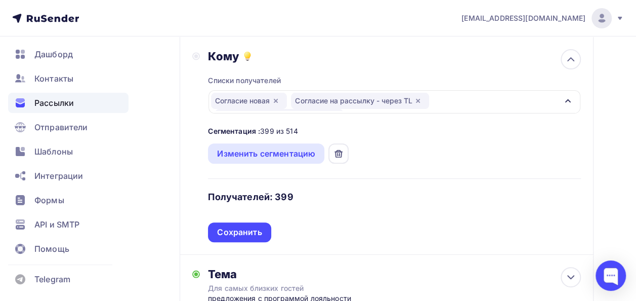
click at [278, 101] on icon "button" at bounding box center [276, 101] width 8 height 8
click at [473, 100] on icon "button" at bounding box center [470, 102] width 8 height 8
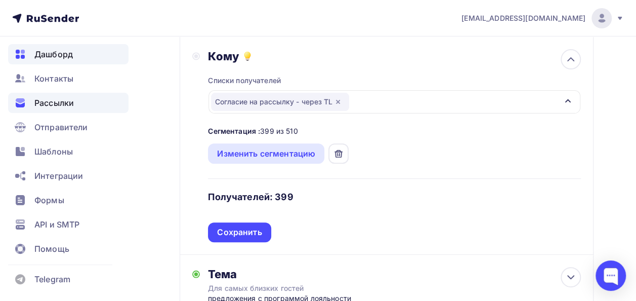
click at [46, 51] on span "Дашборд" at bounding box center [53, 54] width 38 height 12
